Goal: Transaction & Acquisition: Book appointment/travel/reservation

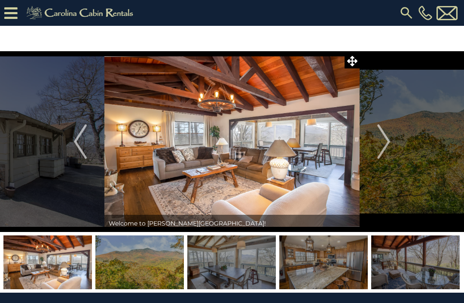
click at [387, 144] on img "Next" at bounding box center [384, 141] width 13 height 34
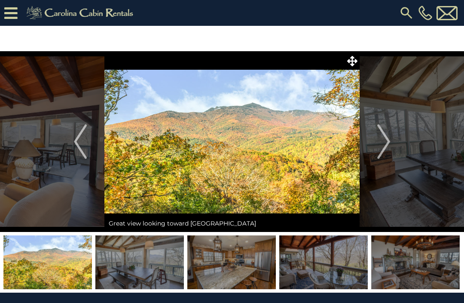
click at [382, 145] on img "Next" at bounding box center [384, 141] width 13 height 34
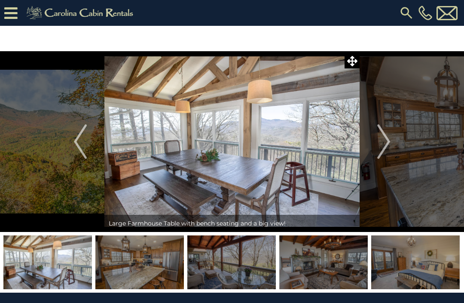
click at [383, 143] on img "Next" at bounding box center [384, 141] width 13 height 34
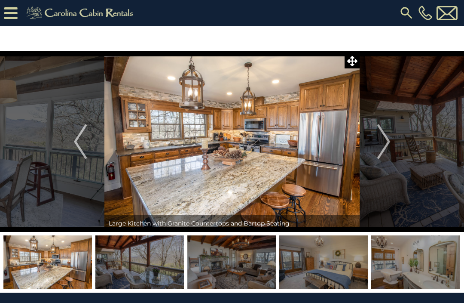
click at [384, 142] on img "Next" at bounding box center [384, 141] width 13 height 34
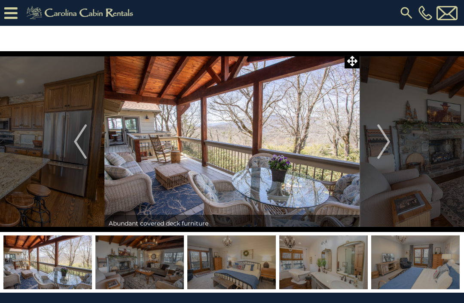
click at [383, 145] on img "Next" at bounding box center [384, 141] width 13 height 34
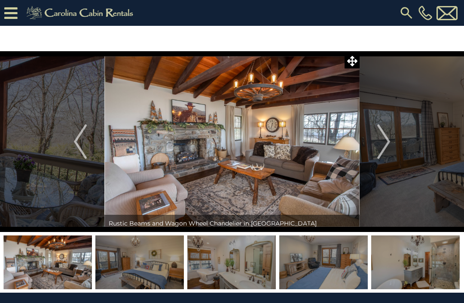
click at [384, 144] on img "Next" at bounding box center [384, 141] width 13 height 34
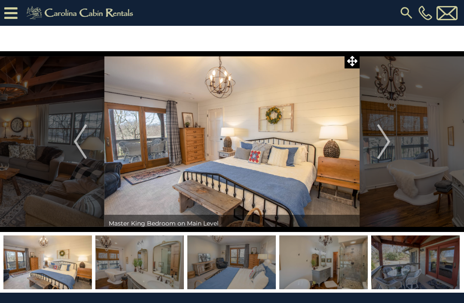
click at [383, 146] on img "Next" at bounding box center [384, 141] width 13 height 34
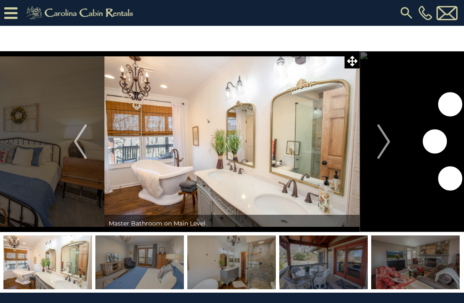
click at [382, 147] on img "Next" at bounding box center [384, 141] width 13 height 34
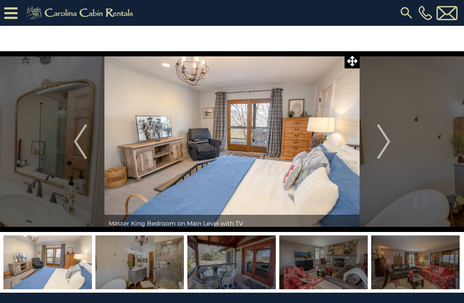
click at [377, 147] on button "Next" at bounding box center [384, 141] width 48 height 181
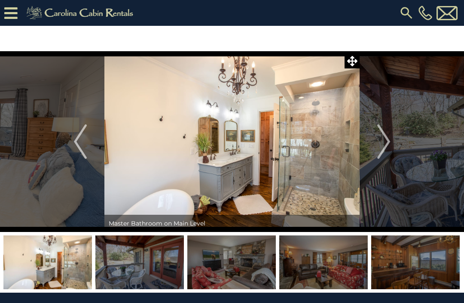
click at [379, 146] on img "Next" at bounding box center [384, 141] width 13 height 34
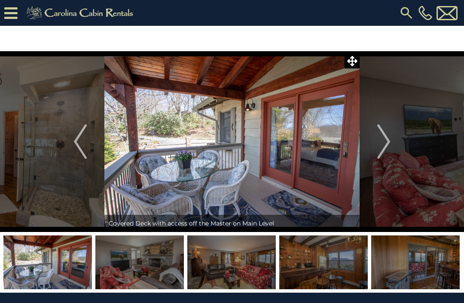
click at [381, 151] on img "Next" at bounding box center [384, 141] width 13 height 34
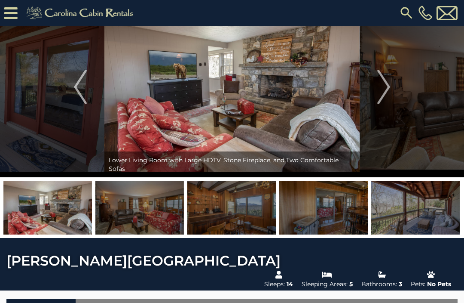
scroll to position [11, 0]
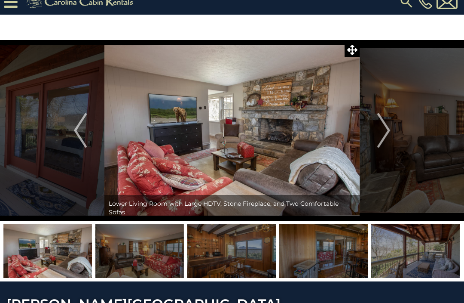
click at [91, 126] on button "Previous" at bounding box center [80, 130] width 48 height 181
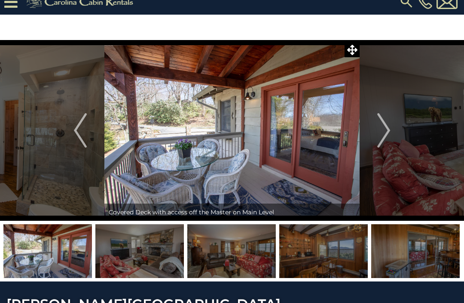
click at [84, 133] on img "Previous" at bounding box center [80, 130] width 13 height 34
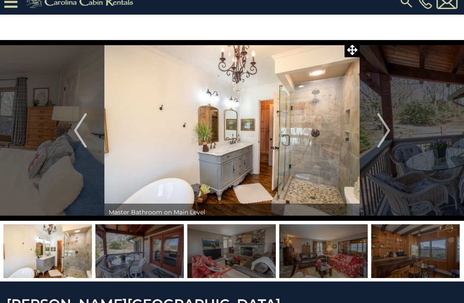
click at [86, 132] on img "Previous" at bounding box center [80, 130] width 13 height 34
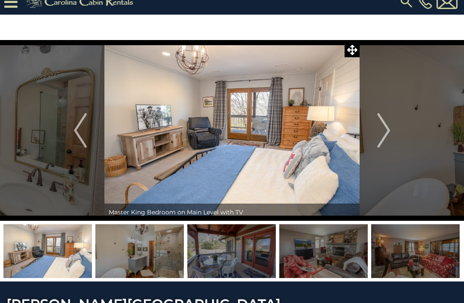
click at [87, 129] on button "Previous" at bounding box center [80, 130] width 48 height 181
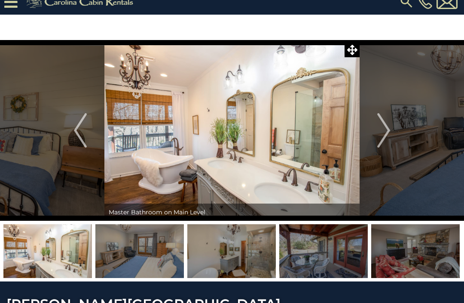
click at [86, 134] on img "Previous" at bounding box center [80, 130] width 13 height 34
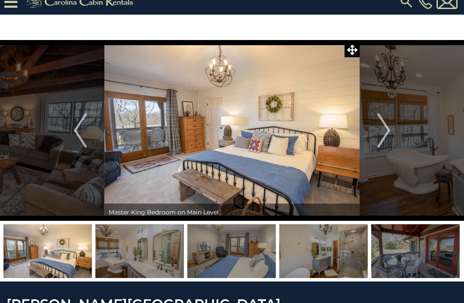
click at [83, 135] on img "Previous" at bounding box center [80, 130] width 13 height 34
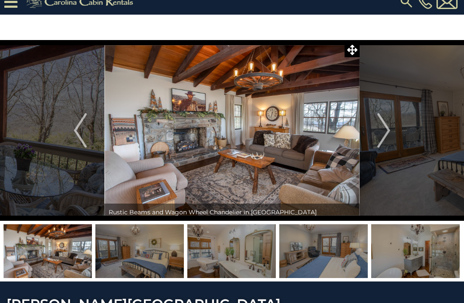
click at [91, 133] on button "Previous" at bounding box center [80, 130] width 48 height 181
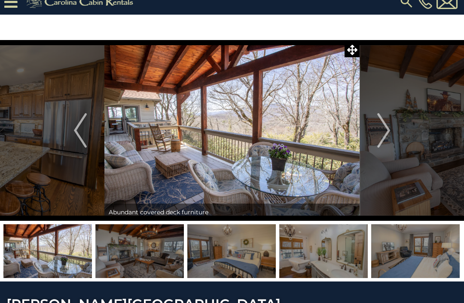
click at [86, 133] on img "Previous" at bounding box center [80, 130] width 13 height 34
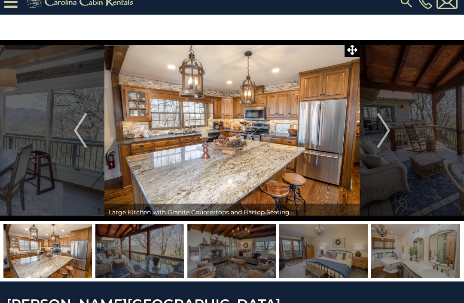
click at [88, 137] on button "Previous" at bounding box center [80, 130] width 48 height 181
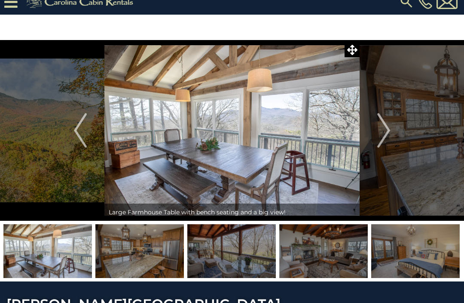
click at [88, 134] on button "Previous" at bounding box center [80, 130] width 48 height 181
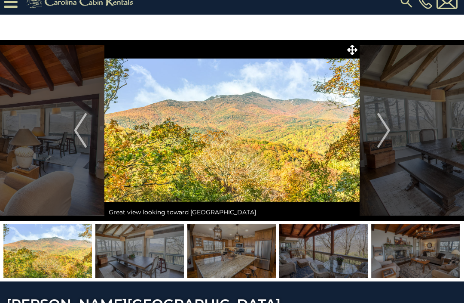
click at [83, 134] on img "Previous" at bounding box center [80, 130] width 13 height 34
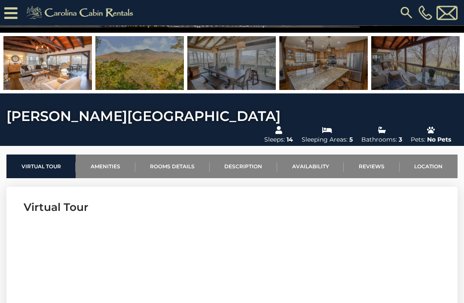
scroll to position [173, 0]
click at [179, 156] on link "Rooms Details" at bounding box center [172, 166] width 74 height 24
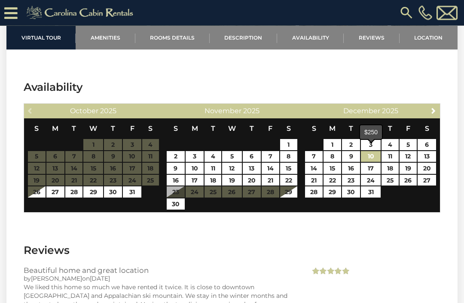
scroll to position [1425, 0]
click at [373, 151] on link "10" at bounding box center [371, 156] width 20 height 11
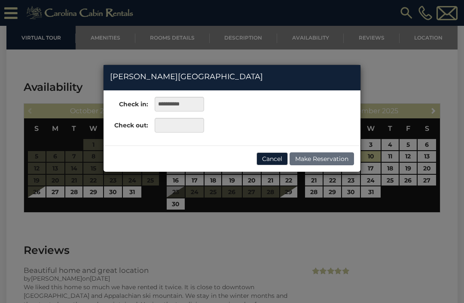
click at [273, 158] on button "Cancel" at bounding box center [272, 158] width 31 height 13
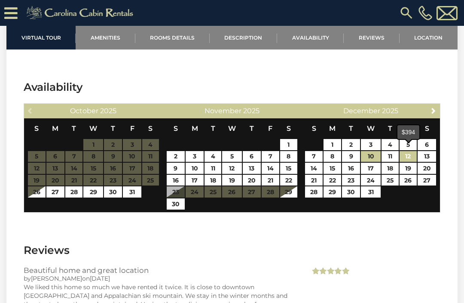
click at [409, 151] on link "12" at bounding box center [409, 156] width 18 height 11
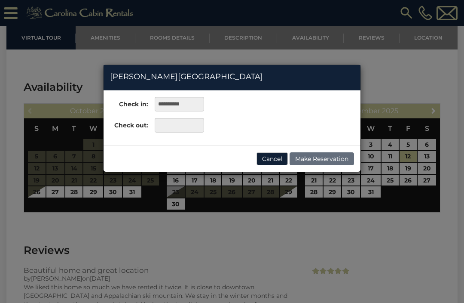
click at [276, 153] on button "Cancel" at bounding box center [272, 158] width 31 height 13
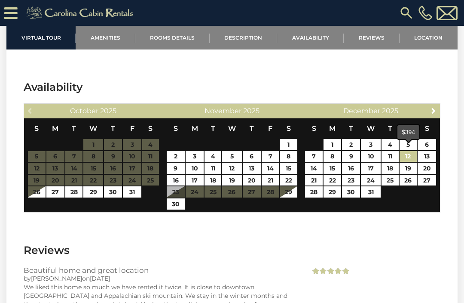
click at [409, 151] on link "12" at bounding box center [409, 156] width 18 height 11
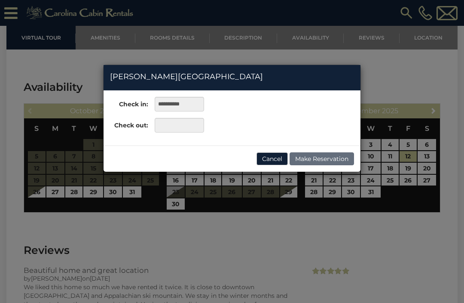
click at [272, 156] on button "Cancel" at bounding box center [272, 158] width 31 height 13
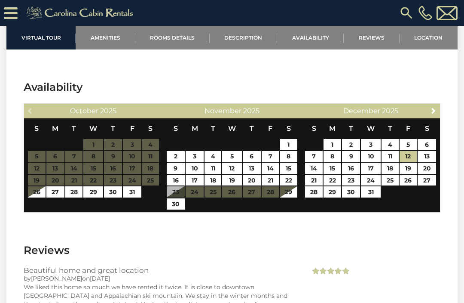
click at [438, 105] on link "Next" at bounding box center [434, 110] width 11 height 11
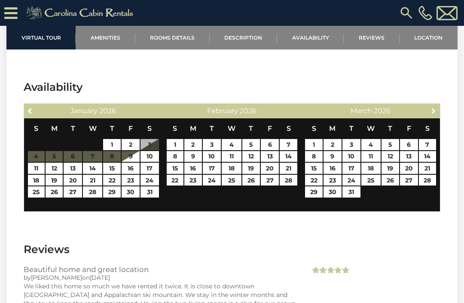
click at [434, 107] on span "Next" at bounding box center [433, 110] width 7 height 7
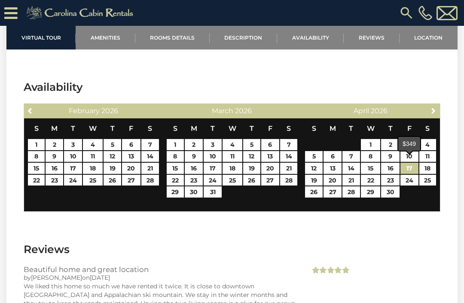
click at [410, 163] on link "17" at bounding box center [410, 168] width 18 height 11
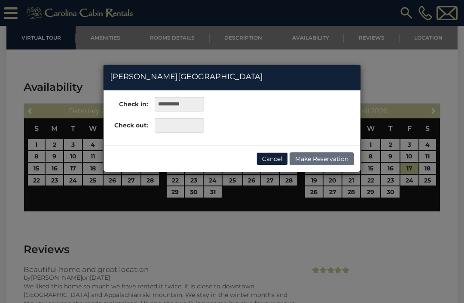
click at [275, 158] on button "Cancel" at bounding box center [272, 158] width 31 height 13
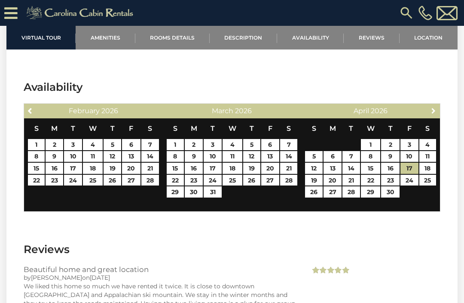
click at [437, 107] on span "Next" at bounding box center [433, 110] width 7 height 7
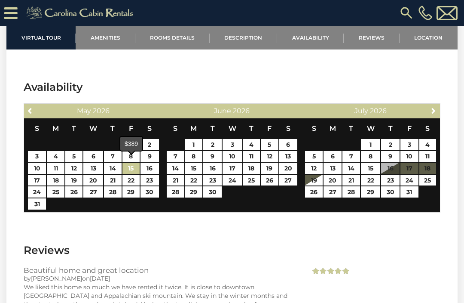
click at [139, 164] on link "15" at bounding box center [132, 168] width 18 height 11
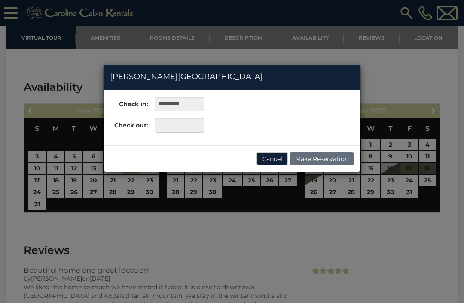
click at [273, 157] on button "Cancel" at bounding box center [272, 158] width 31 height 13
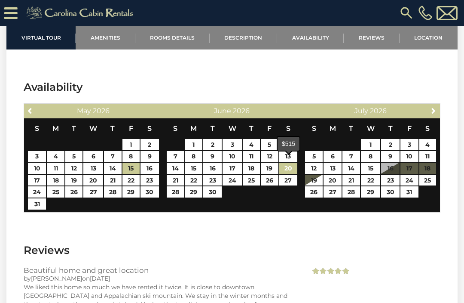
click at [292, 163] on link "20" at bounding box center [288, 168] width 18 height 11
type input "**********"
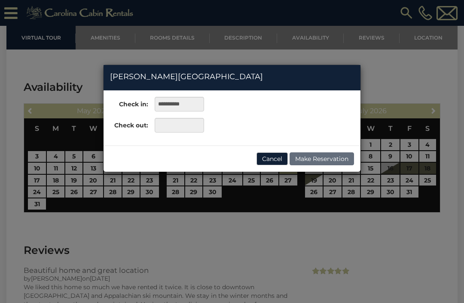
click at [268, 158] on button "Cancel" at bounding box center [272, 158] width 31 height 13
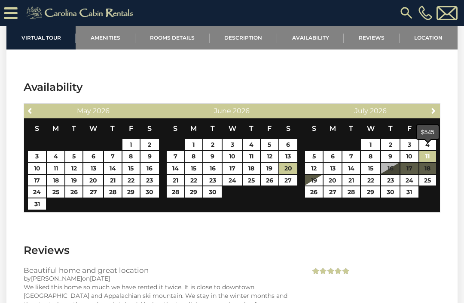
click at [431, 151] on link "11" at bounding box center [428, 156] width 17 height 11
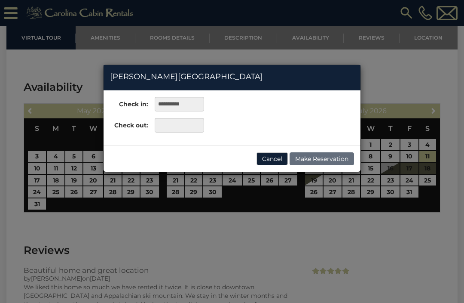
click at [274, 158] on button "Cancel" at bounding box center [272, 158] width 31 height 13
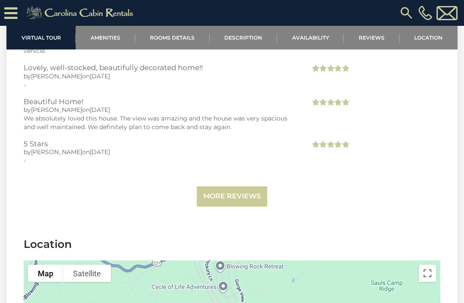
scroll to position [1712, 0]
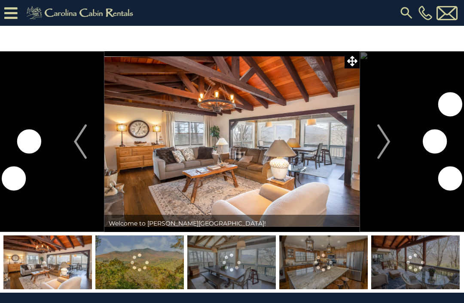
click at [270, 166] on img at bounding box center [231, 141] width 255 height 181
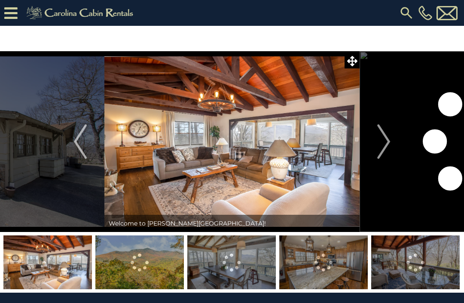
click at [381, 142] on img "Next" at bounding box center [384, 141] width 13 height 34
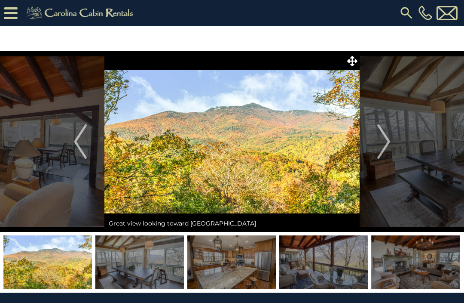
click at [390, 144] on img "Next" at bounding box center [384, 141] width 13 height 34
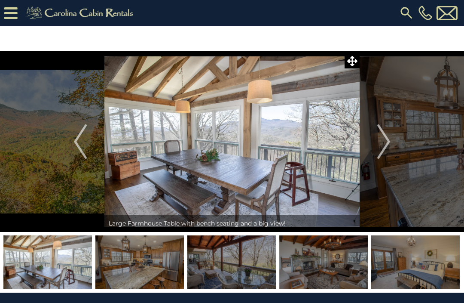
click at [392, 147] on button "Next" at bounding box center [384, 141] width 48 height 181
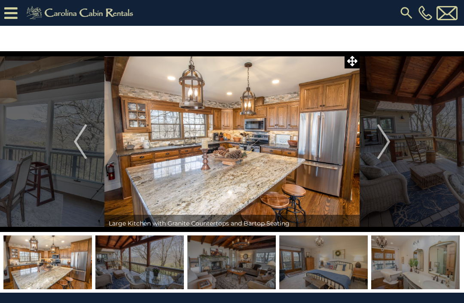
click at [390, 144] on img "Next" at bounding box center [384, 141] width 13 height 34
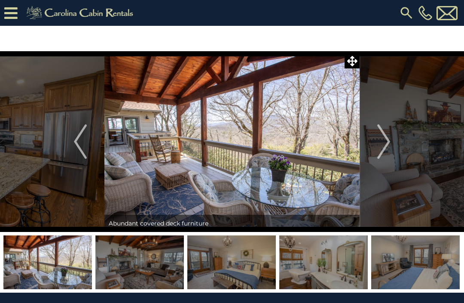
click at [389, 144] on img "Next" at bounding box center [384, 141] width 13 height 34
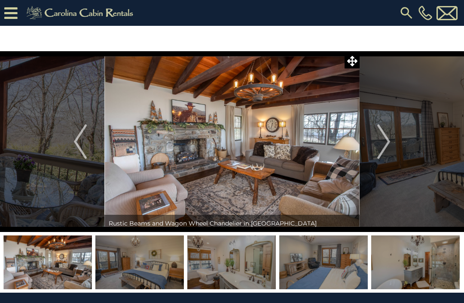
click at [387, 146] on img "Next" at bounding box center [384, 141] width 13 height 34
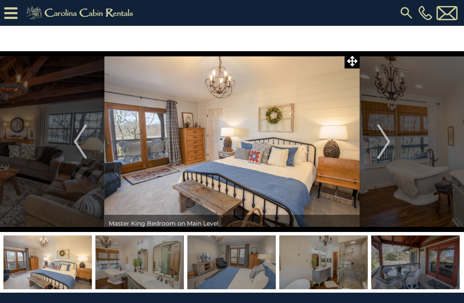
click at [385, 147] on img "Next" at bounding box center [384, 141] width 13 height 34
